Goal: Find specific page/section: Find specific page/section

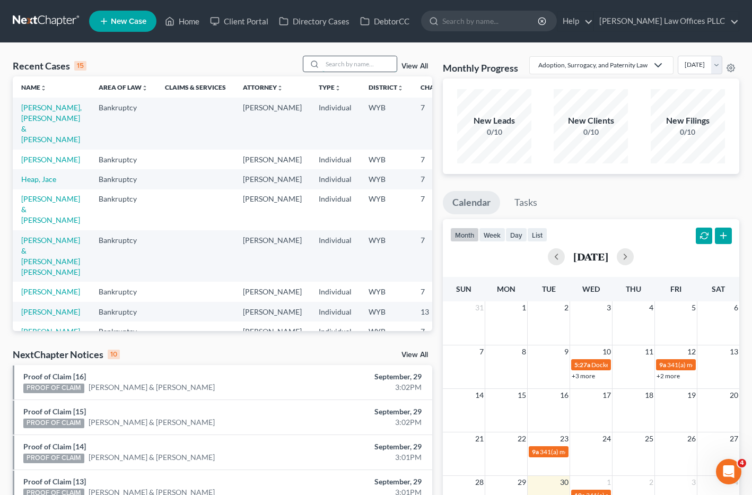
click at [335, 62] on input "search" at bounding box center [359, 63] width 74 height 15
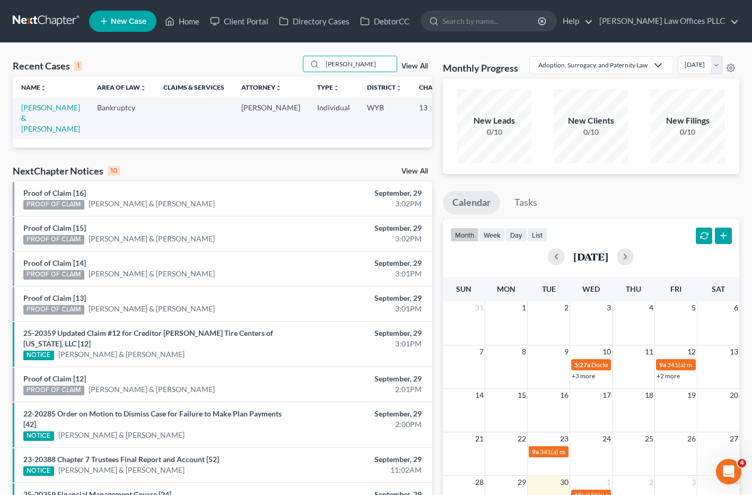
type input "[PERSON_NAME]"
click at [40, 113] on td "[PERSON_NAME] & [PERSON_NAME]" at bounding box center [51, 118] width 76 height 41
click at [34, 117] on link "[PERSON_NAME] & [PERSON_NAME]" at bounding box center [50, 118] width 59 height 30
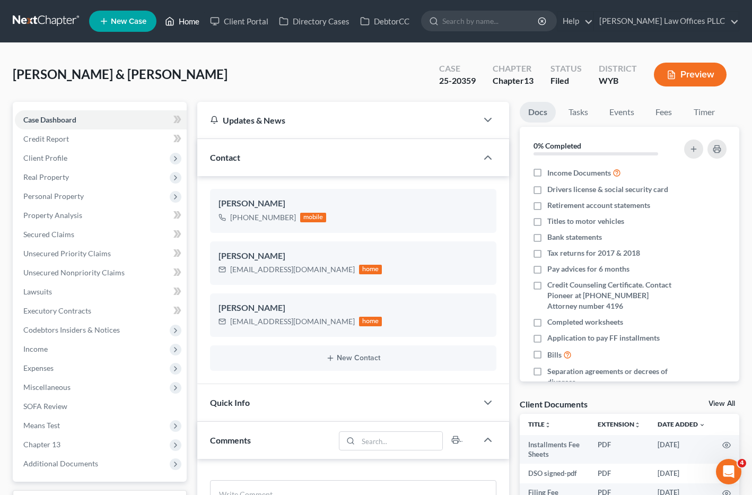
click at [185, 20] on link "Home" at bounding box center [182, 21] width 45 height 19
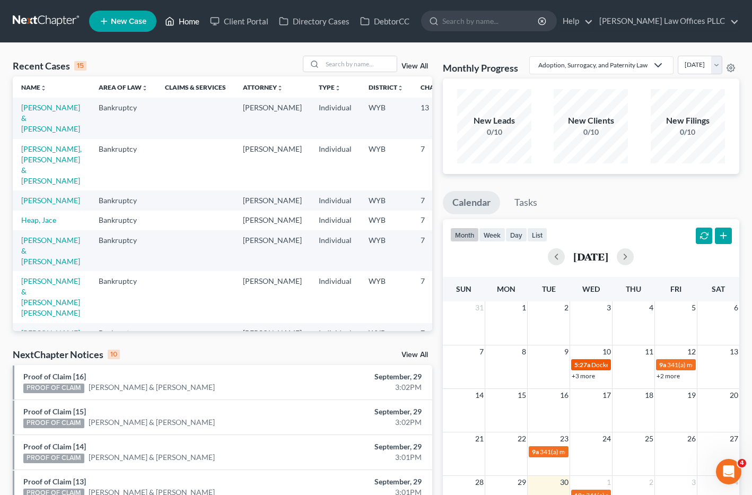
click at [592, 369] on span "Docket Text: for [PERSON_NAME] & [PERSON_NAME]" at bounding box center [666, 365] width 151 height 8
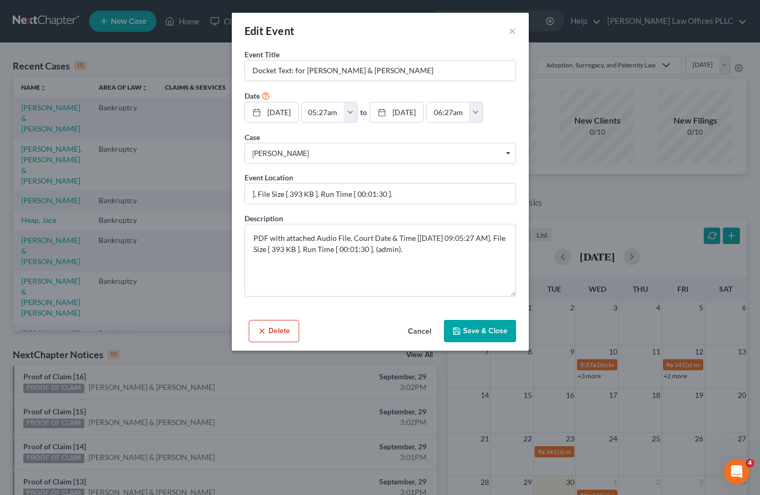
click at [706, 274] on div "Edit Event × Event Title * Docket Text: for [PERSON_NAME] & [PERSON_NAME] Date …" at bounding box center [380, 247] width 760 height 495
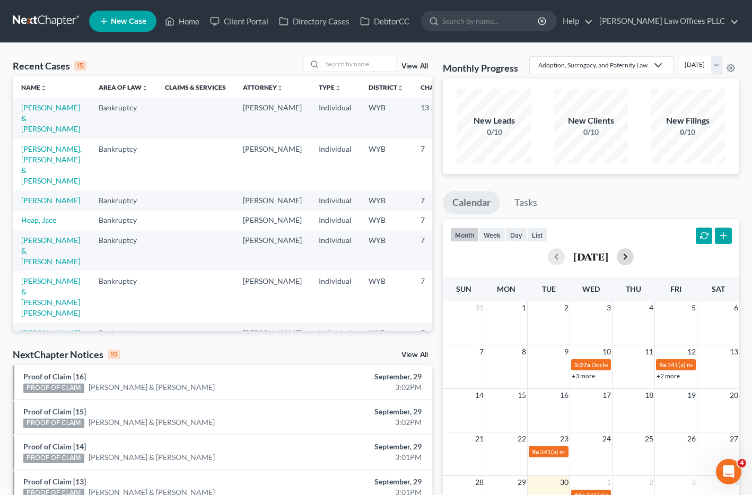
click at [634, 265] on button "button" at bounding box center [625, 256] width 17 height 17
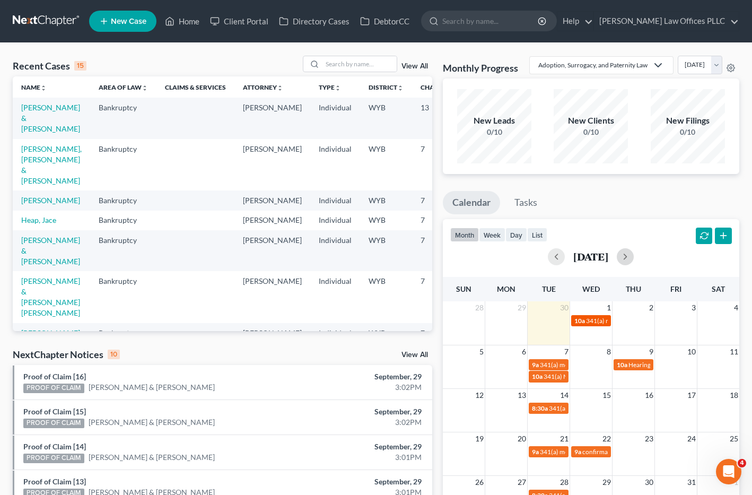
click at [588, 325] on span "341(a) meeting for [PERSON_NAME] & [PERSON_NAME]" at bounding box center [665, 321] width 159 height 8
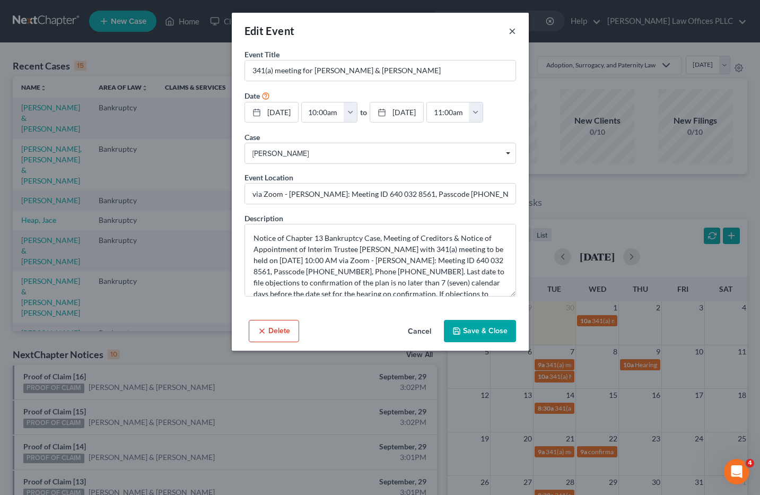
drag, startPoint x: 512, startPoint y: 31, endPoint x: 514, endPoint y: 37, distance: 5.7
click at [512, 31] on button "×" at bounding box center [512, 30] width 7 height 13
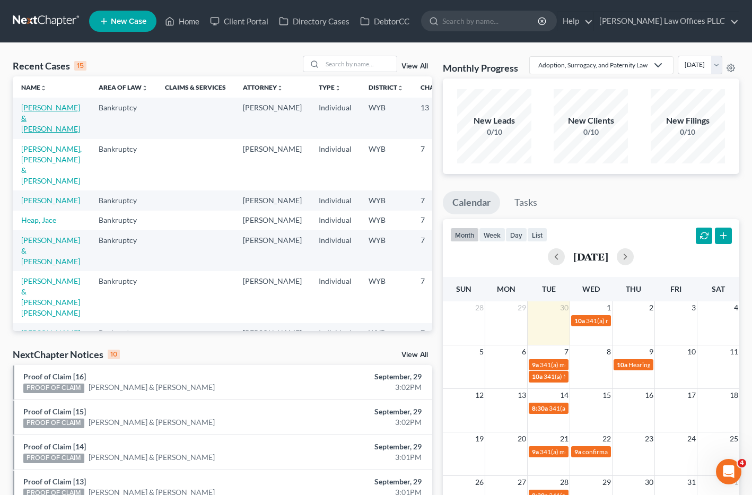
click at [37, 114] on link "[PERSON_NAME] & [PERSON_NAME]" at bounding box center [50, 118] width 59 height 30
